Goal: Task Accomplishment & Management: Complete application form

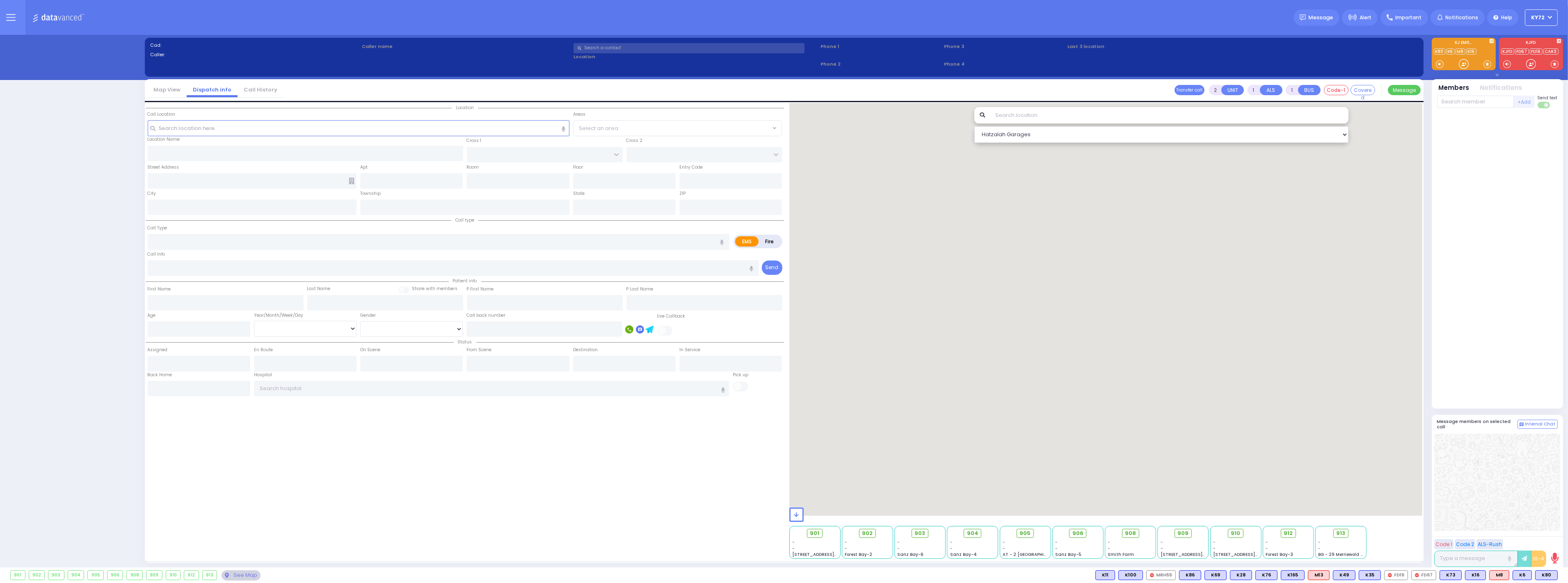
select select "10"
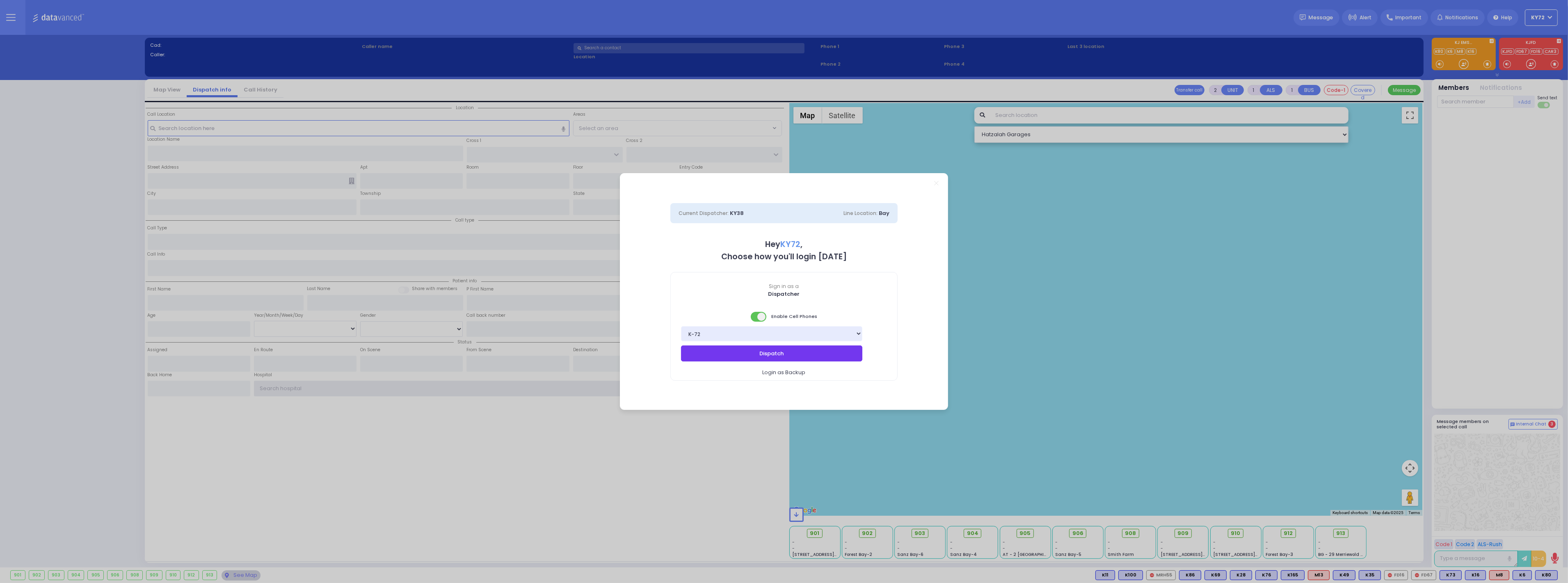
type input "KY72"
click at [849, 355] on button "Dispatch" at bounding box center [772, 353] width 182 height 16
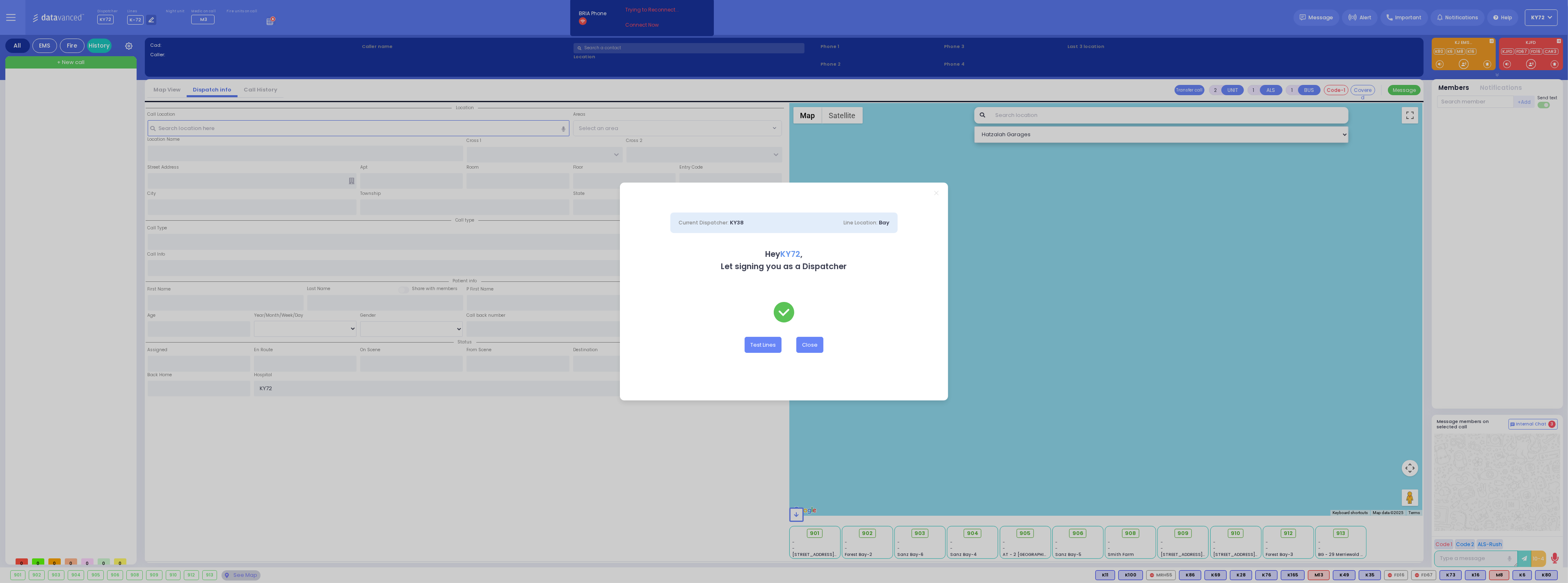
click at [936, 193] on line "Close" at bounding box center [936, 192] width 4 height 4
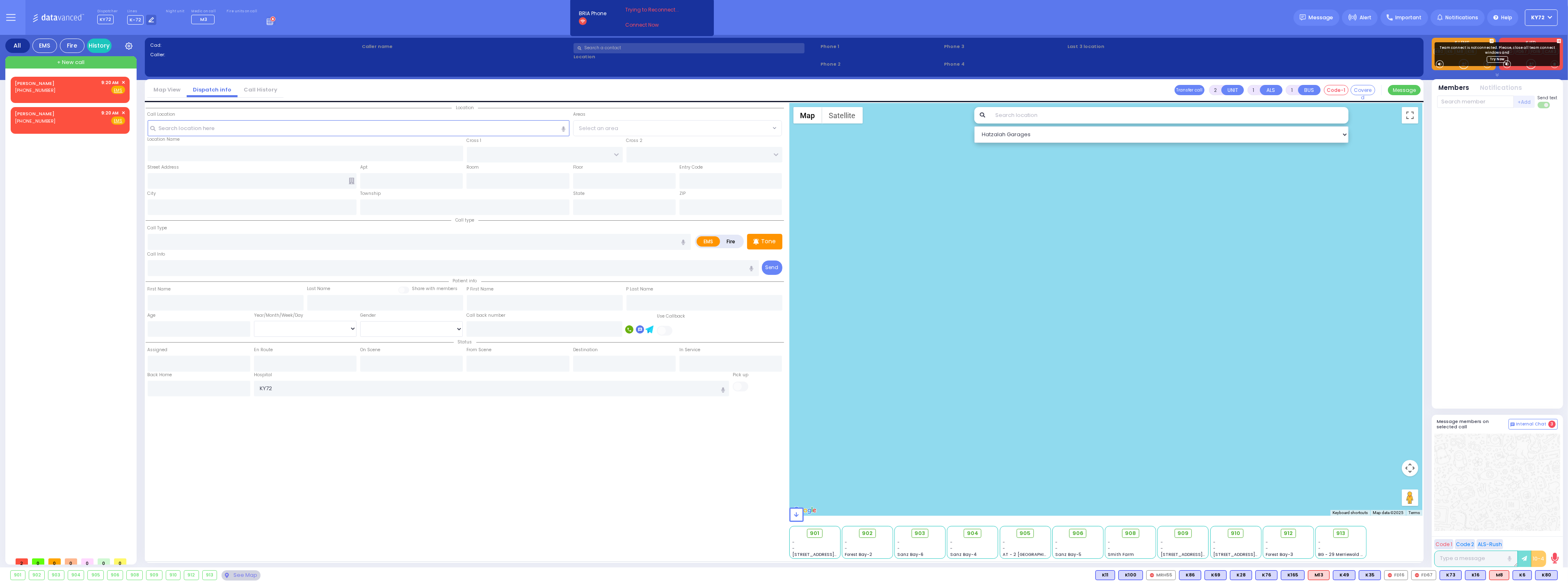
select select
radio input "true"
select select
type input "09:20"
select select
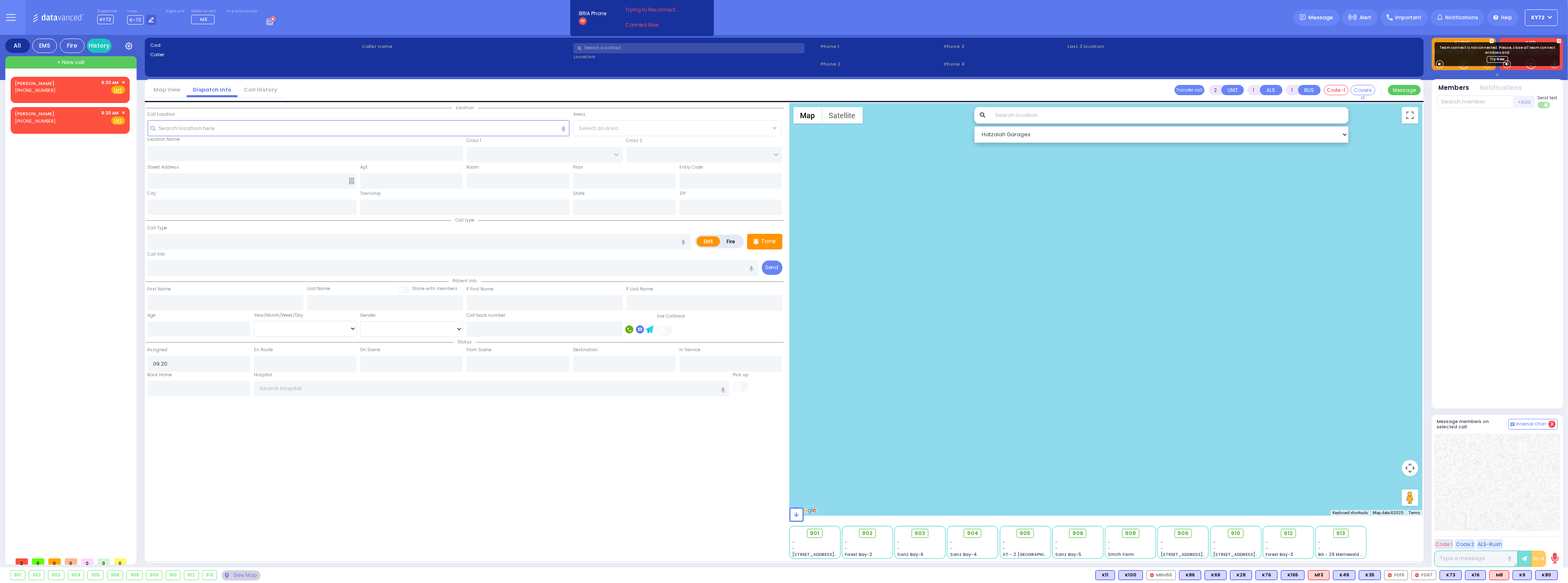
radio input "true"
select select
select select "Hatzalah Garages"
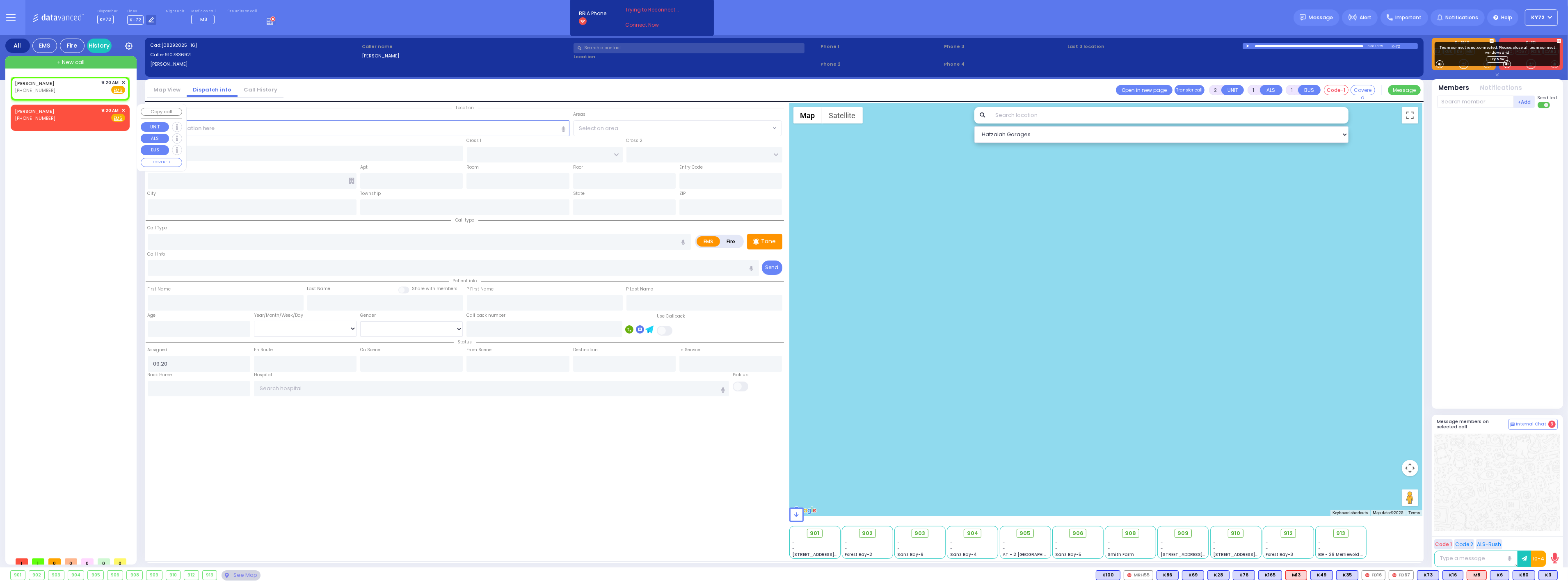
click at [59, 116] on div "[PERSON_NAME] [PHONE_NUMBER] 9:20 AM ✕ Fire EMS" at bounding box center [70, 115] width 110 height 15
select select
radio input "true"
select select
select select "Hatzalah Garages"
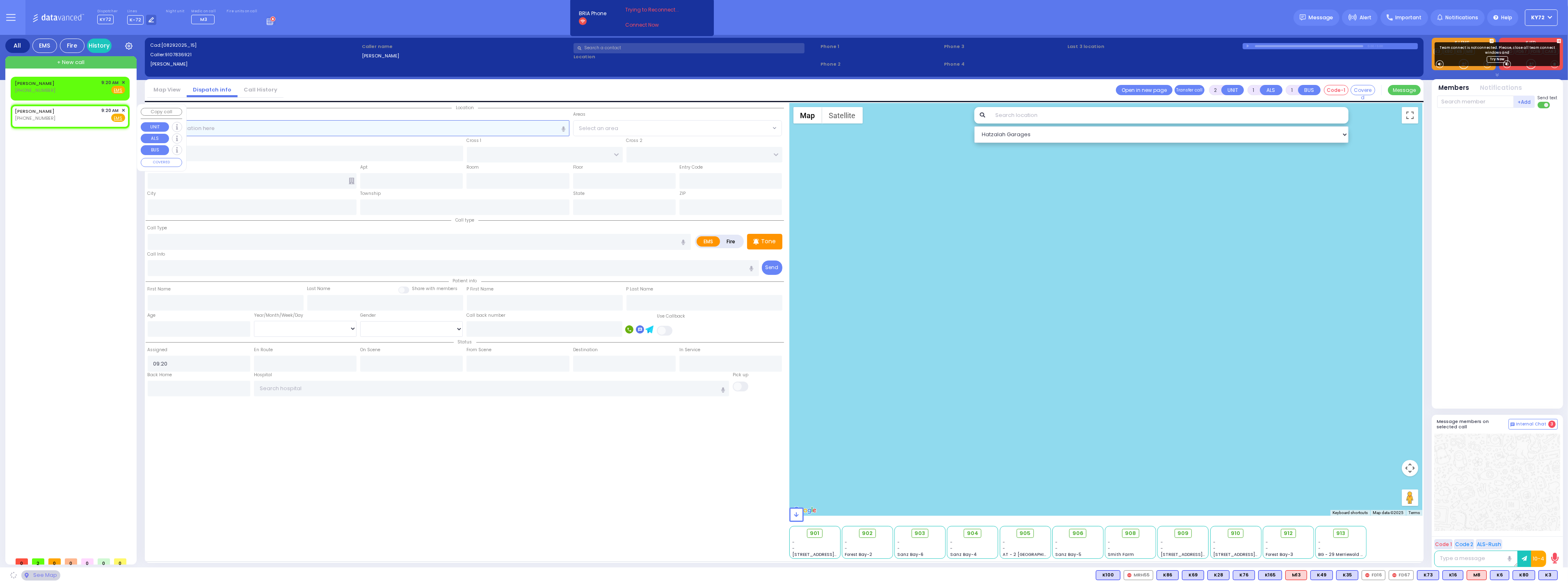
select select
radio input "true"
select select
select select "Hatzalah Garages"
click at [123, 110] on span "✕" at bounding box center [123, 110] width 4 height 7
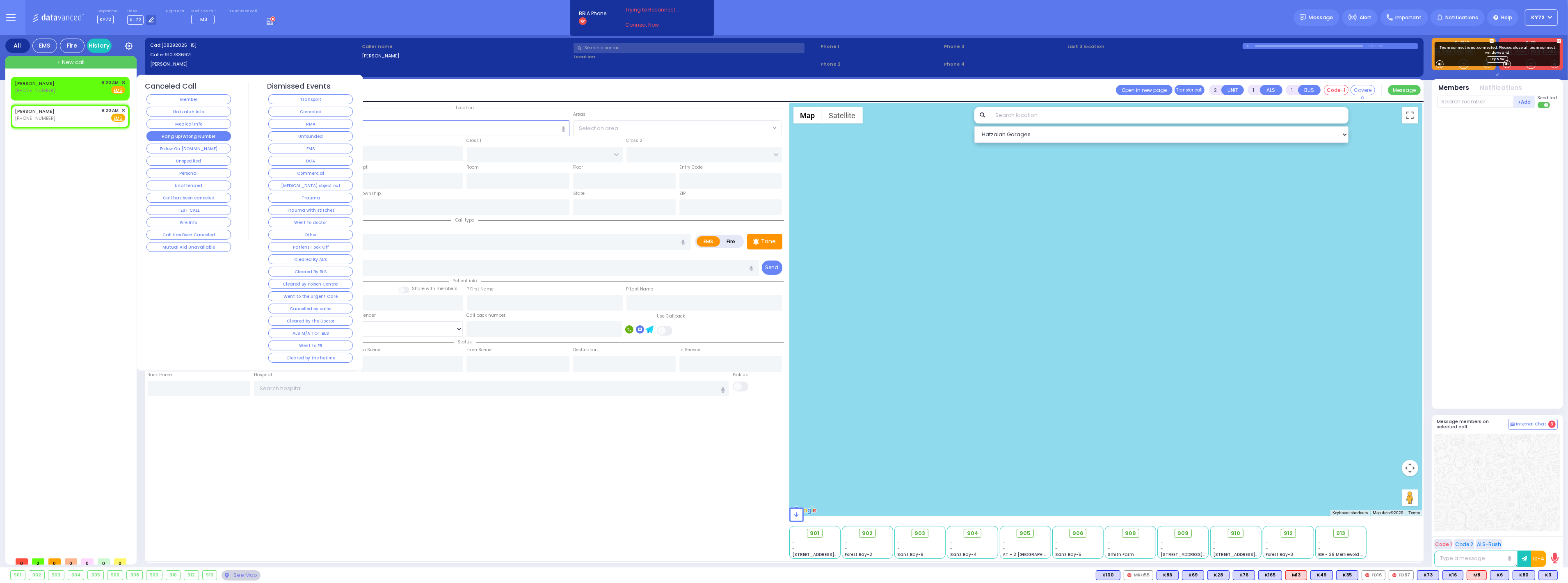
click at [187, 140] on button "Hang up/Wrong Number" at bounding box center [189, 136] width 85 height 10
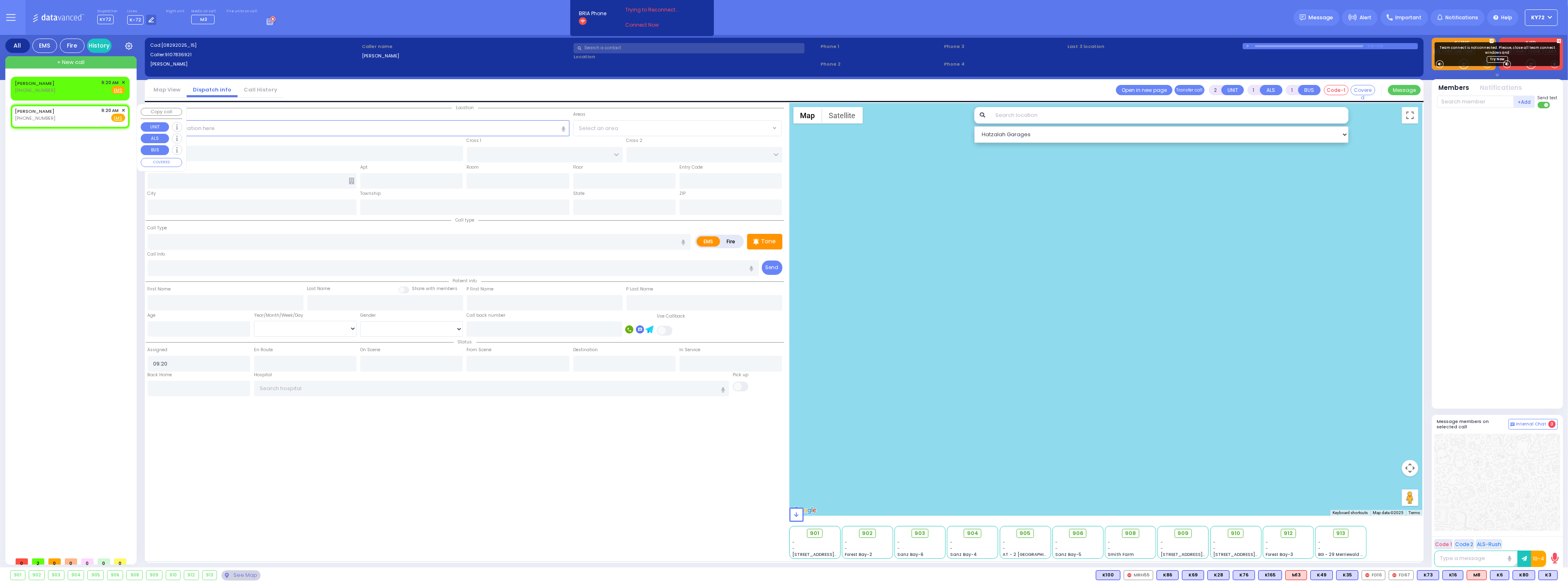
select select
radio input "true"
select select
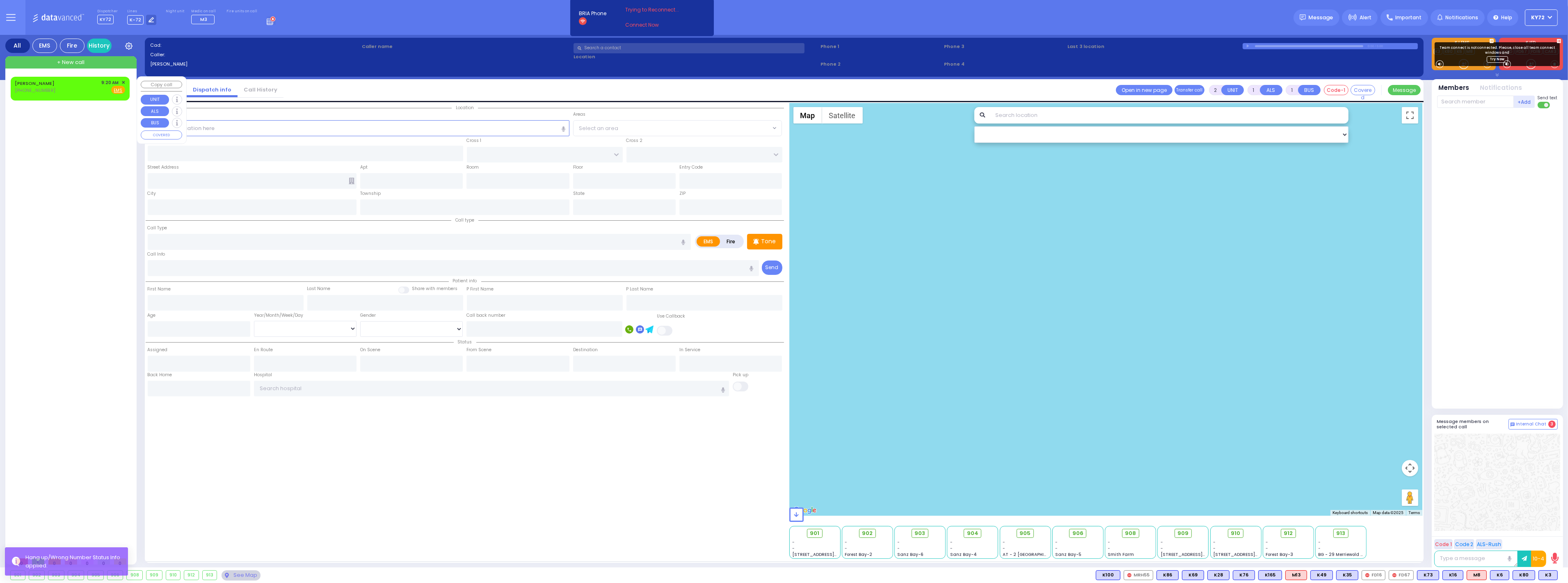
click at [123, 81] on span "✕" at bounding box center [123, 82] width 4 height 7
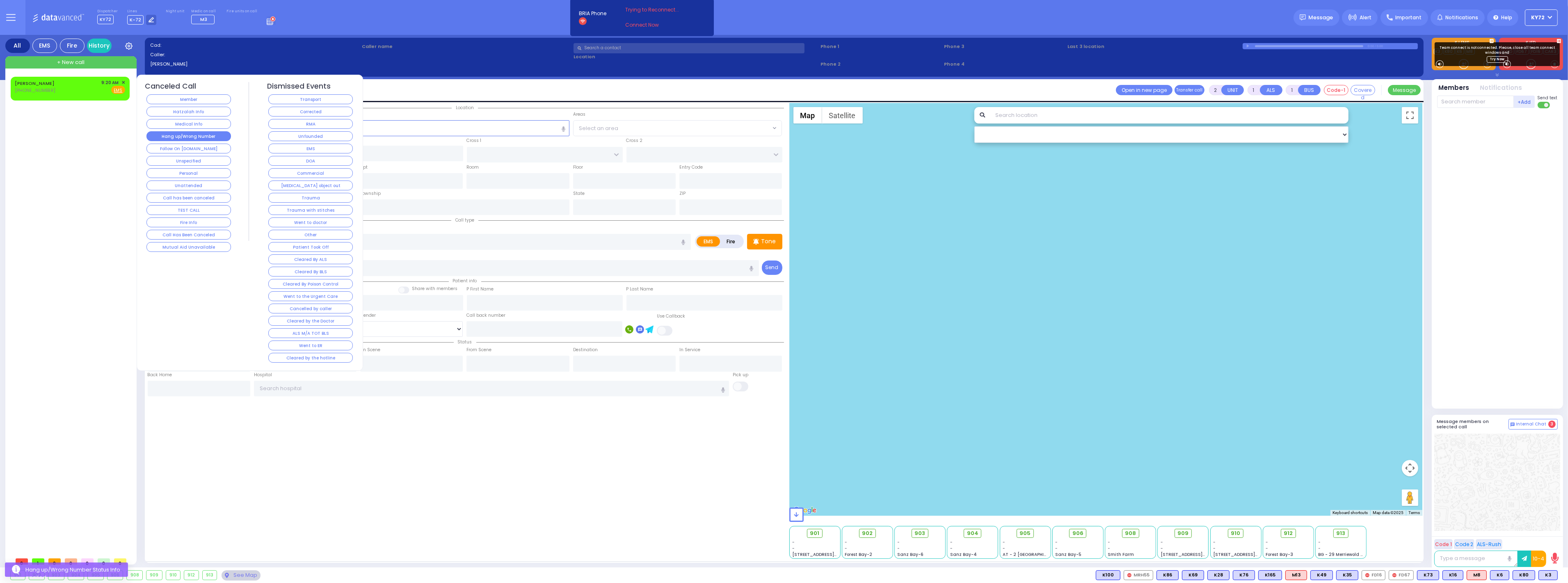
click at [192, 137] on button "Hang up/Wrong Number" at bounding box center [189, 136] width 85 height 10
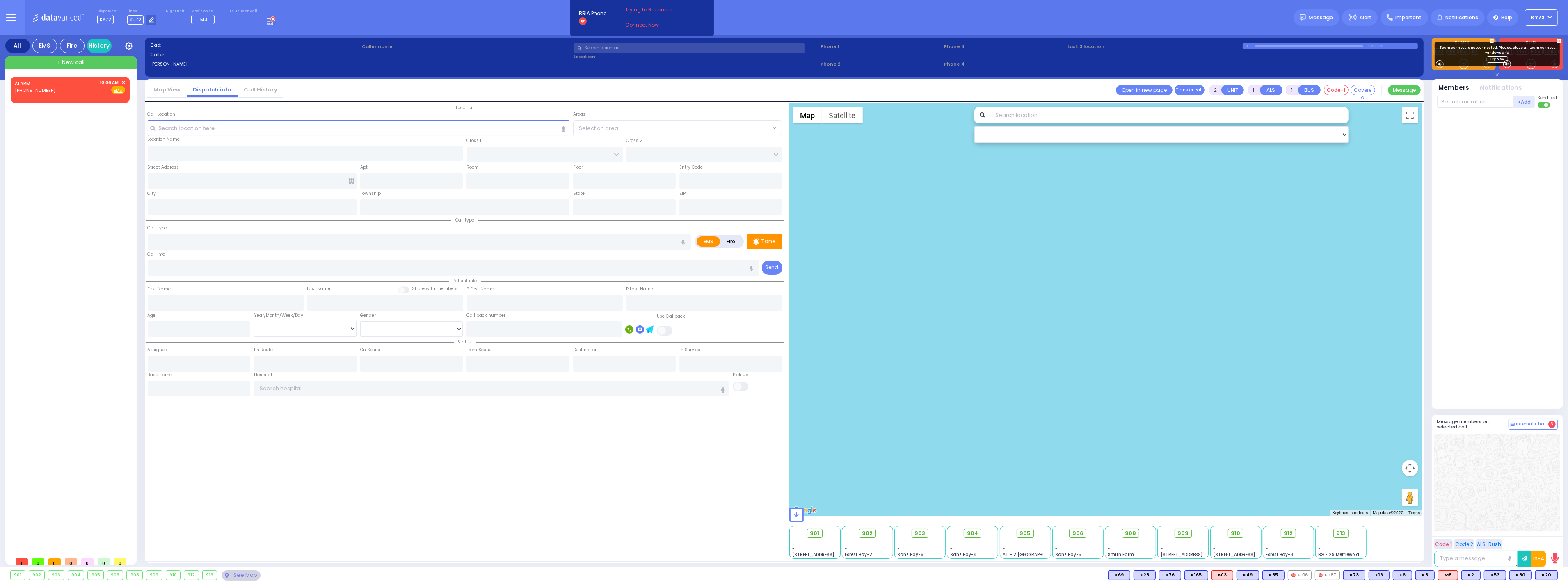
select select
radio input "true"
select select
type input "10:06"
select select
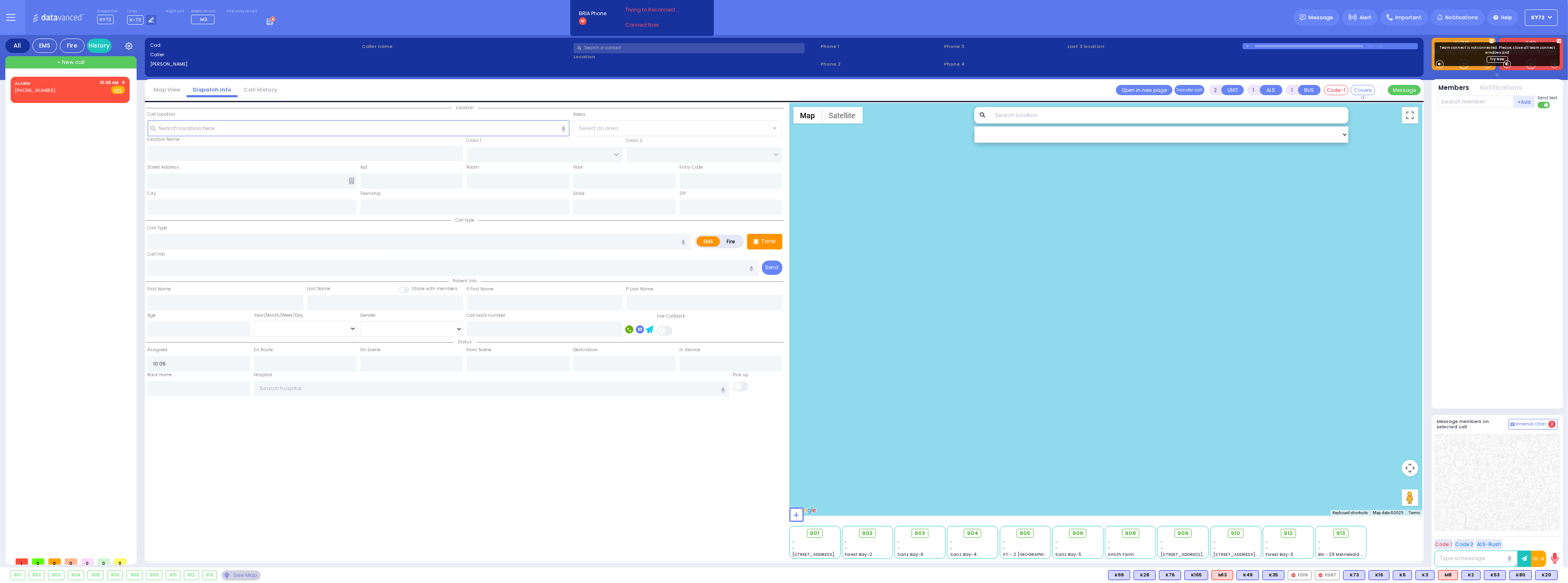
radio input "true"
select select
radio input "true"
select select
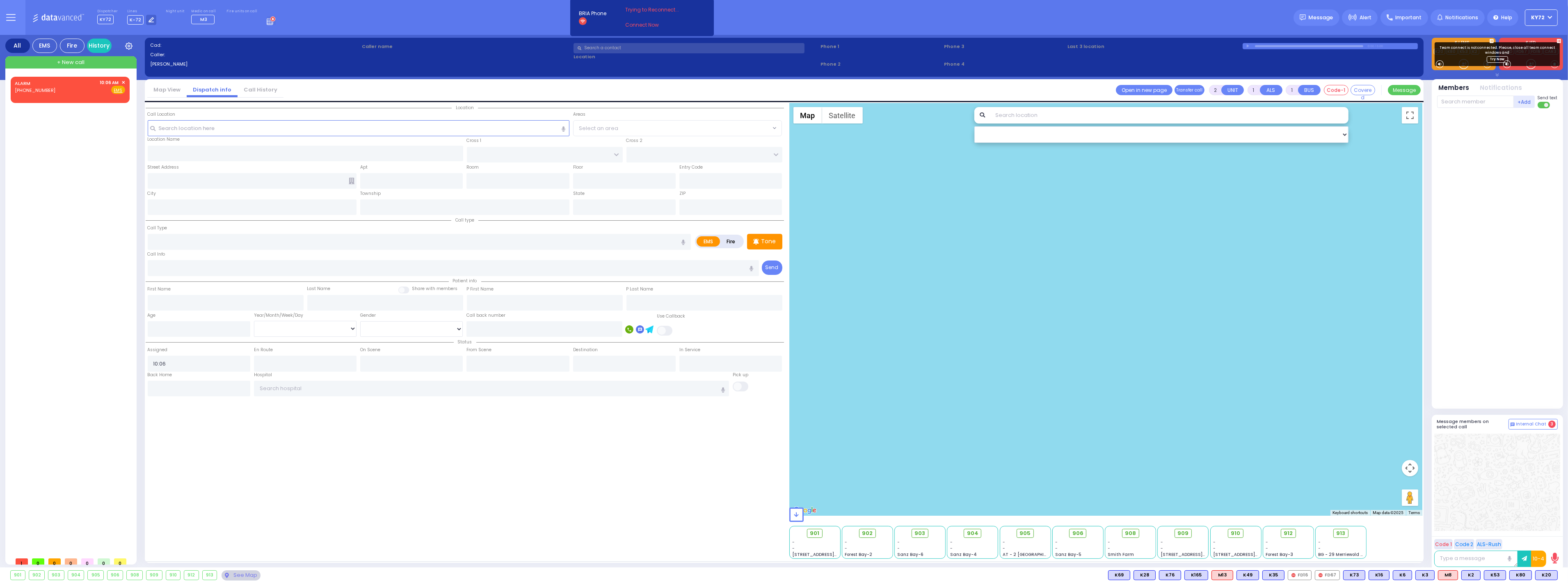
type input "SCHUNNEMUNK RD"
type input "[STREET_ADDRESS]"
type input "Monroe"
type input "[US_STATE]"
type input "10950"
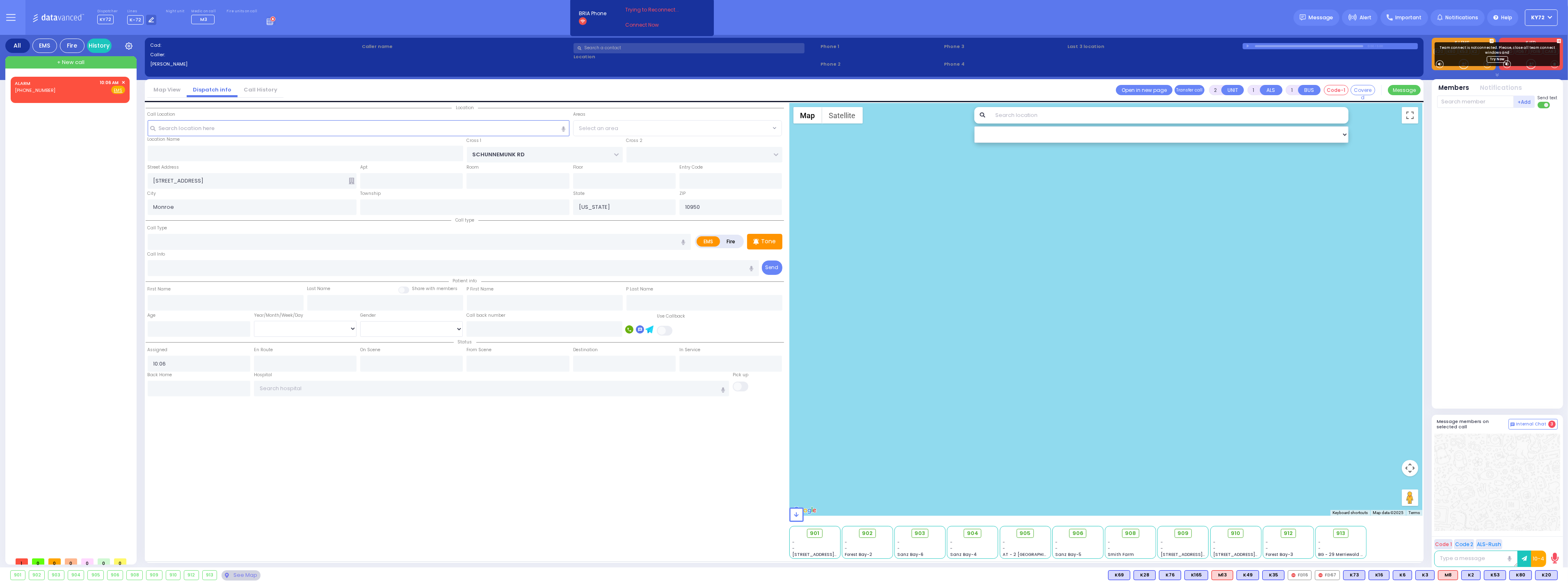
radio input "false"
radio input "true"
select select
type input "c"
radio input "true"
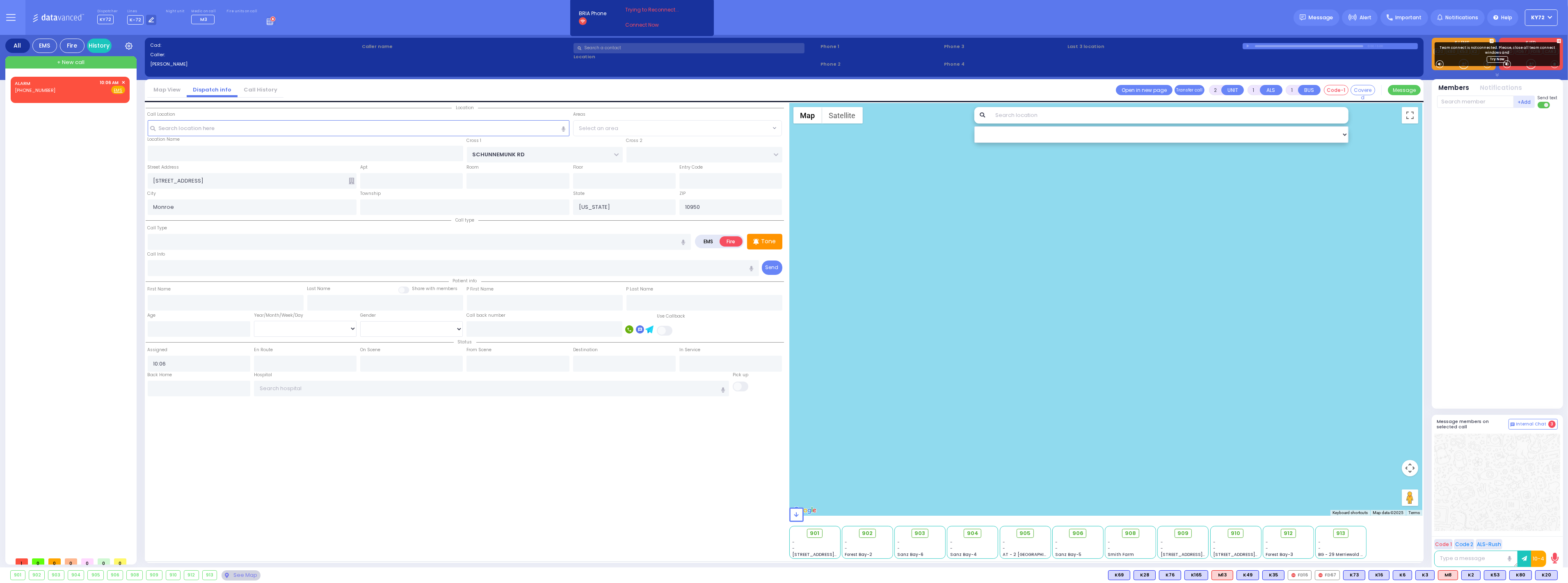
select select
select select "[GEOGRAPHIC_DATA]"
select select "Hatzalah Garages"
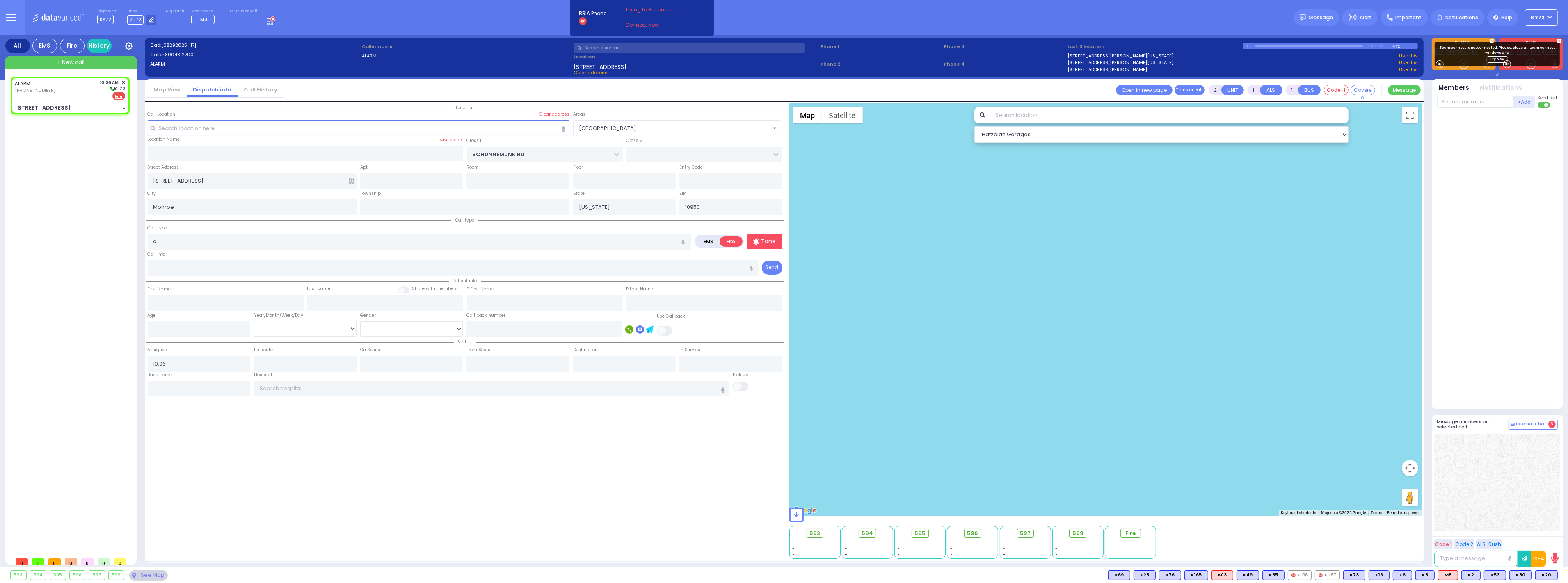
select select
type input "C/O Situation zone 221 boiler room sub basement"
radio input "true"
select select
radio input "true"
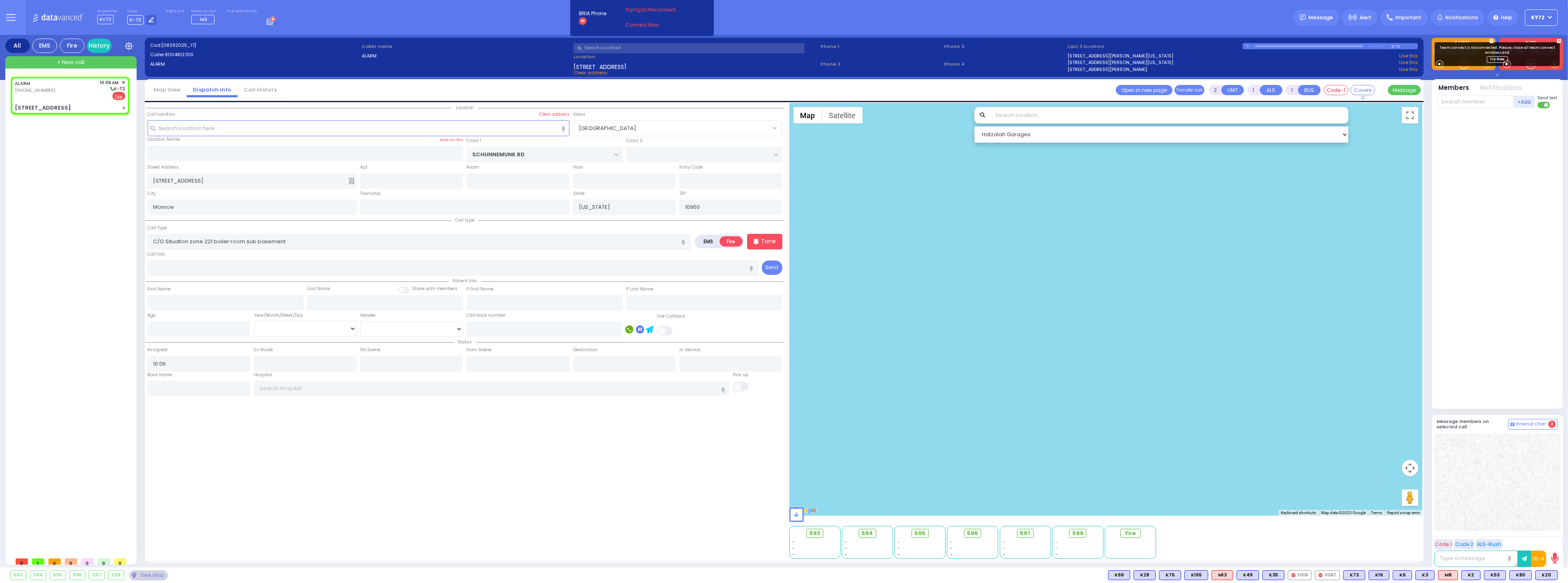
select select
radio input "true"
select select
radio input "true"
select select
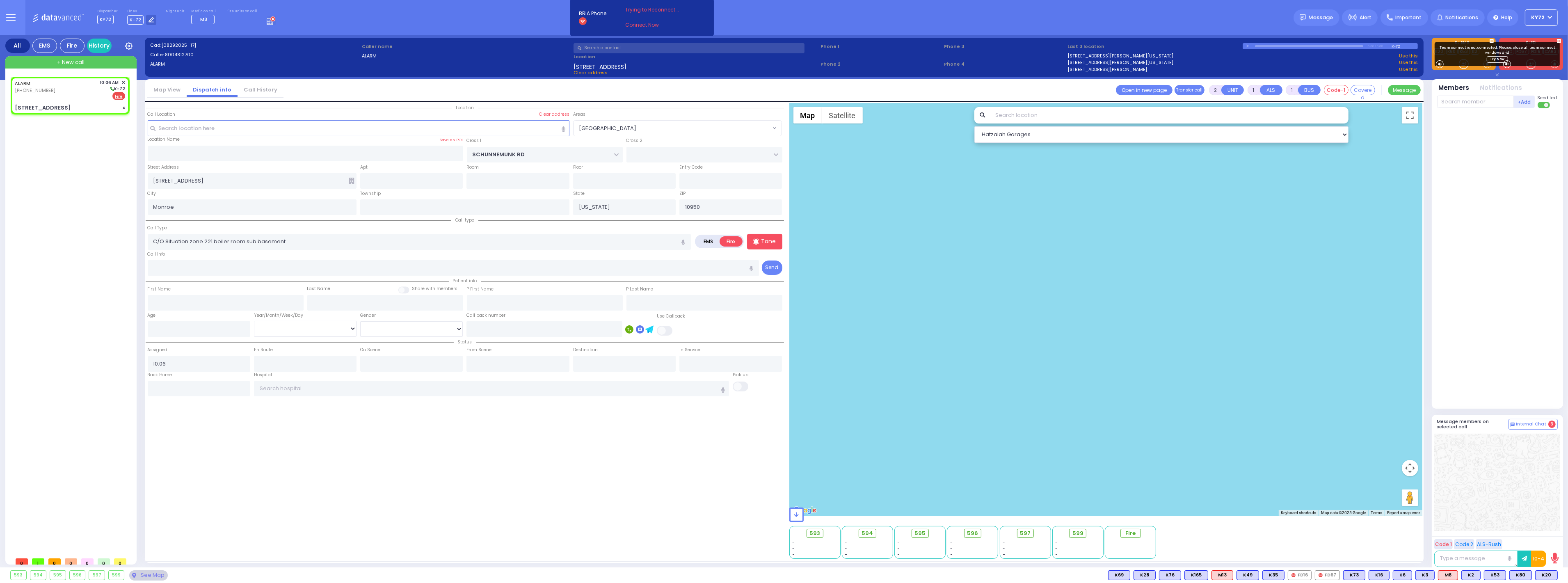
radio input "true"
select select
radio input "true"
select select
type input "10:08"
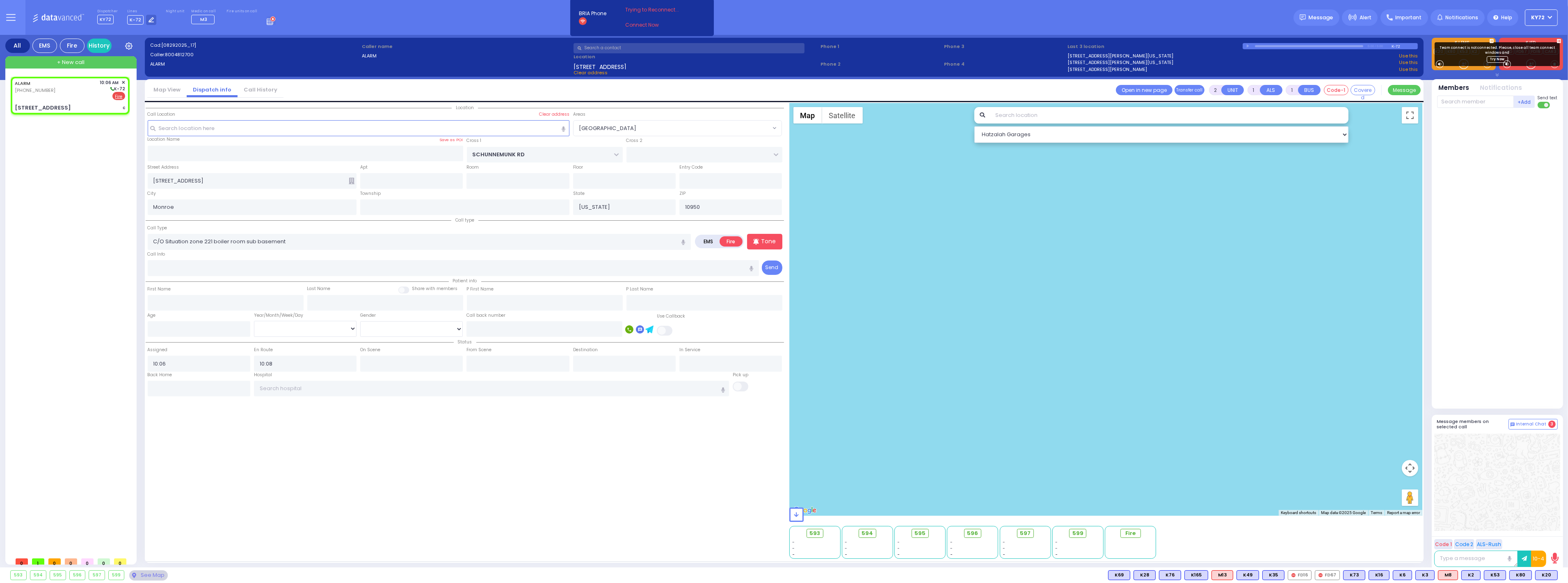
radio input "true"
select select
select select "[GEOGRAPHIC_DATA]"
select select "Hatzalah Garages"
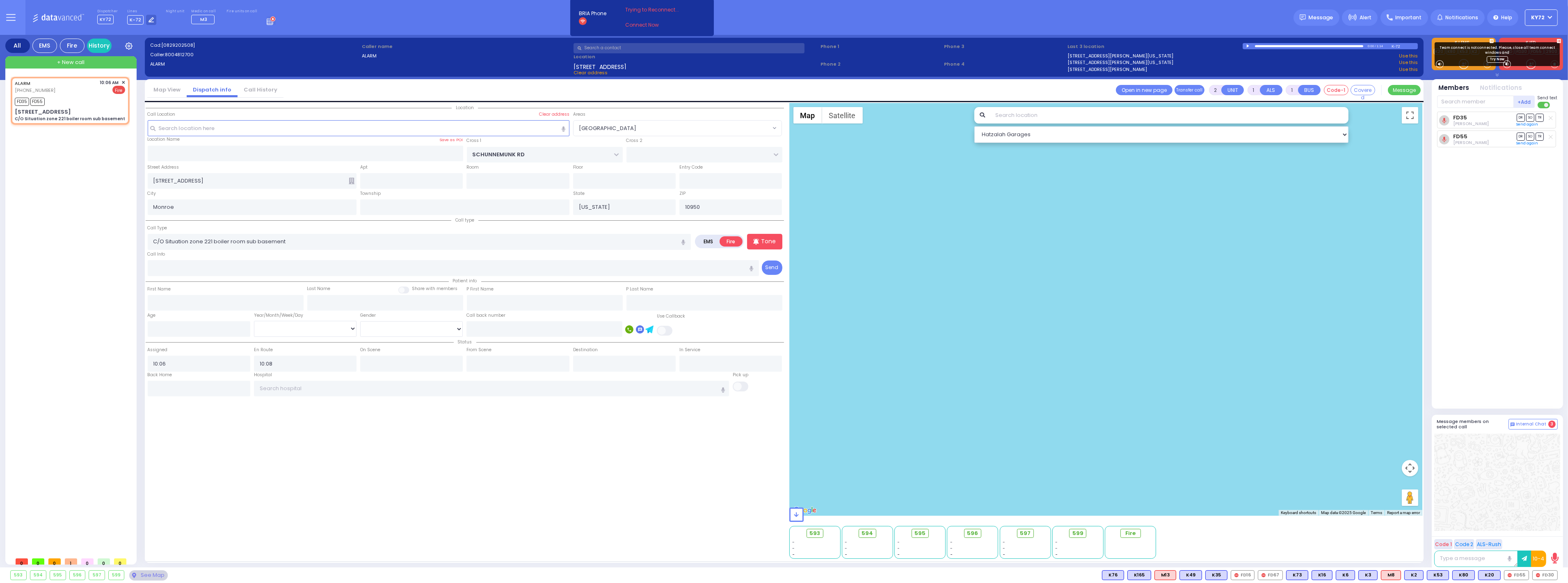
select select
radio input "true"
select select
select select "[GEOGRAPHIC_DATA]"
select select "Hatzalah Garages"
